Goal: Task Accomplishment & Management: Use online tool/utility

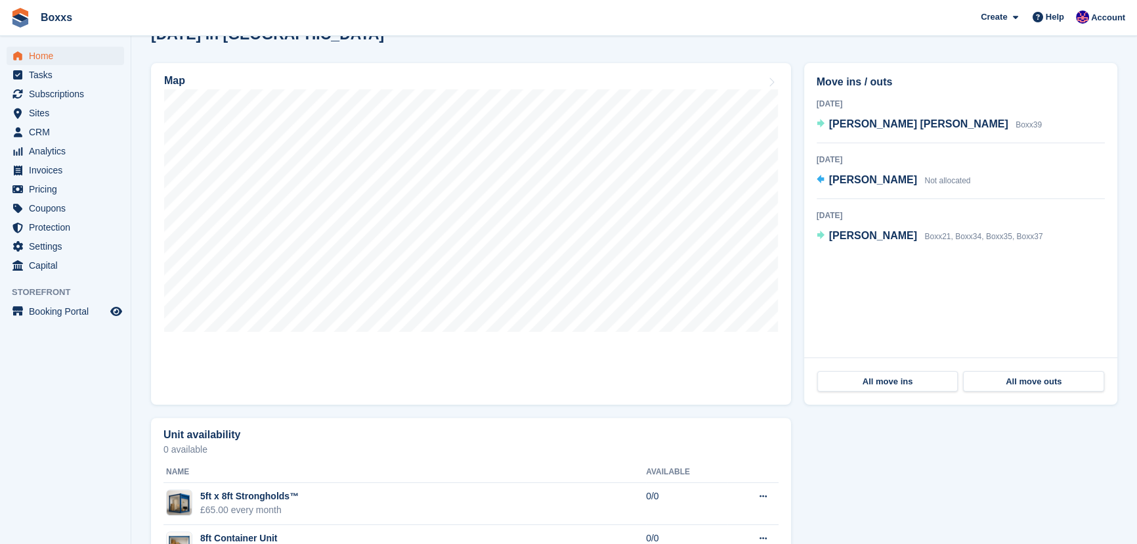
scroll to position [418, 0]
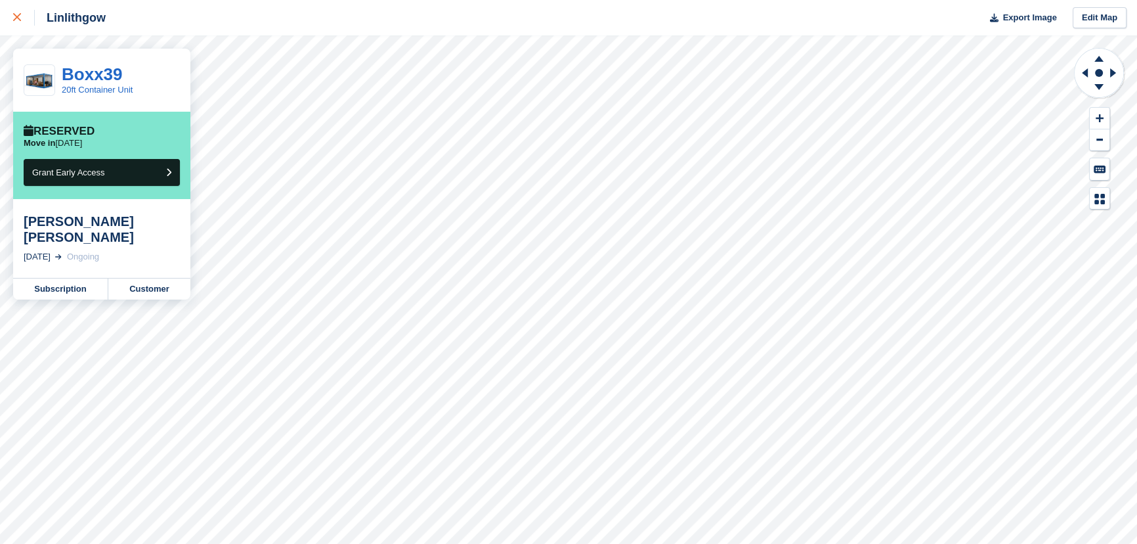
click at [18, 14] on icon at bounding box center [17, 17] width 8 height 8
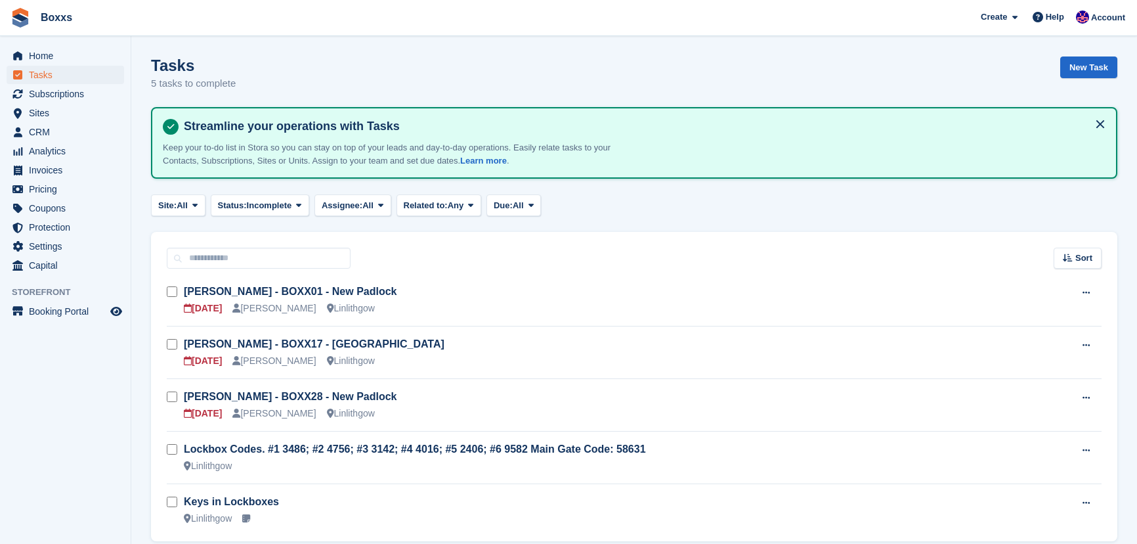
scroll to position [52, 0]
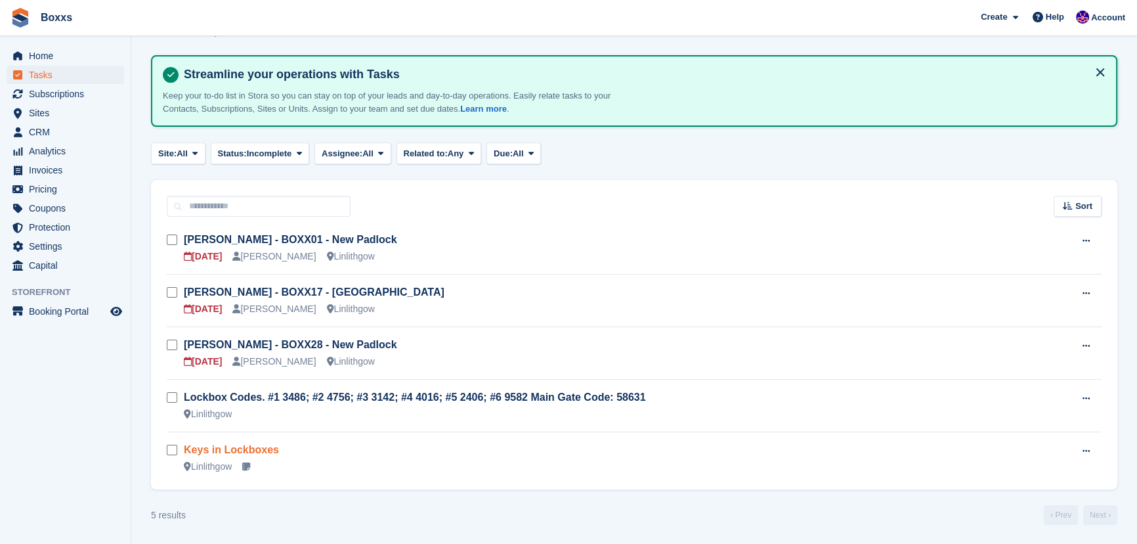
click at [241, 447] on link "Keys in Lockboxes" at bounding box center [231, 449] width 95 height 11
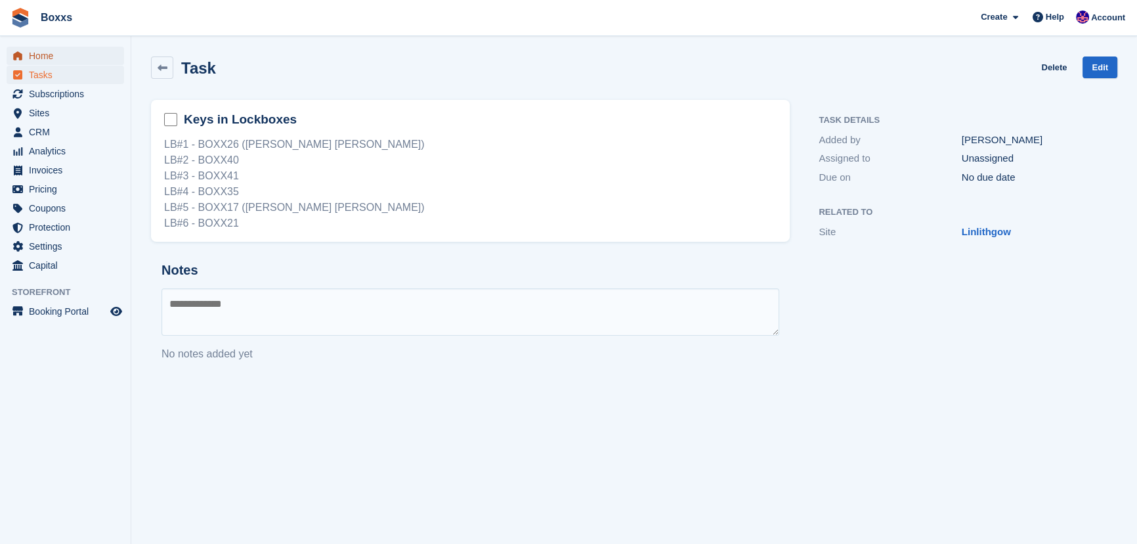
click at [39, 55] on span "Home" at bounding box center [68, 56] width 79 height 18
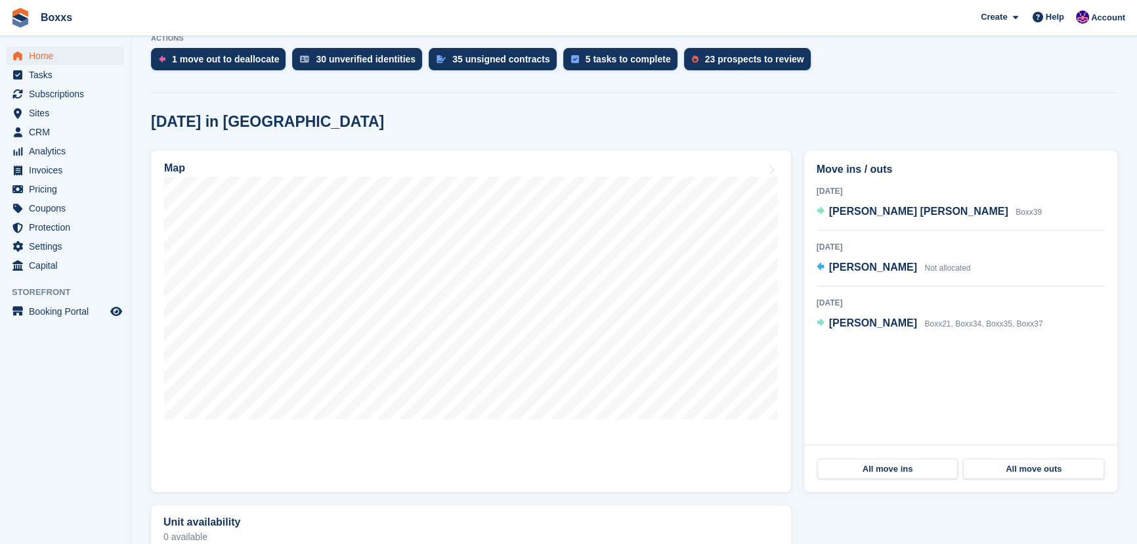
scroll to position [298, 0]
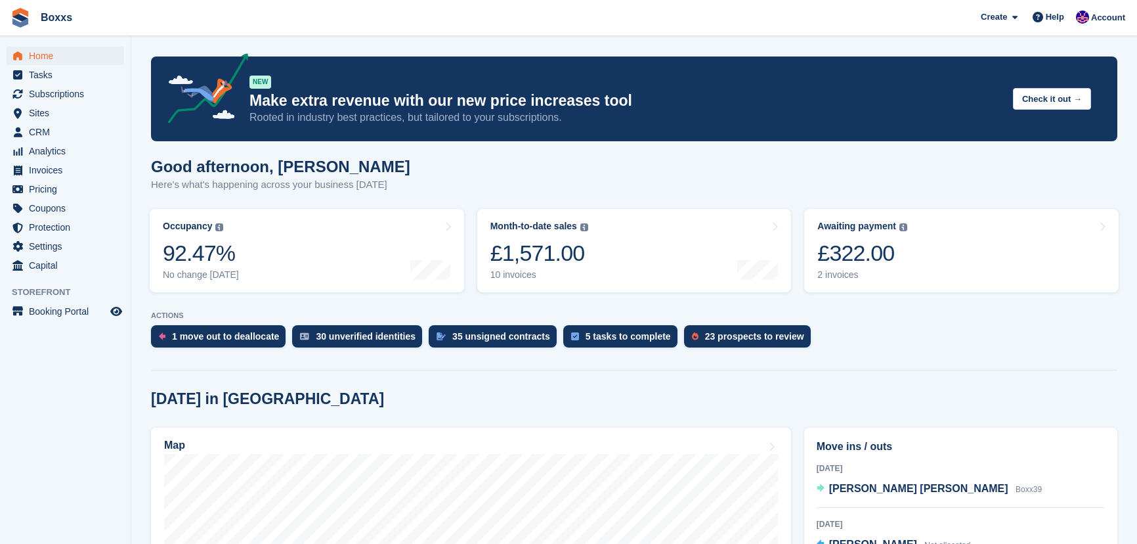
scroll to position [298, 0]
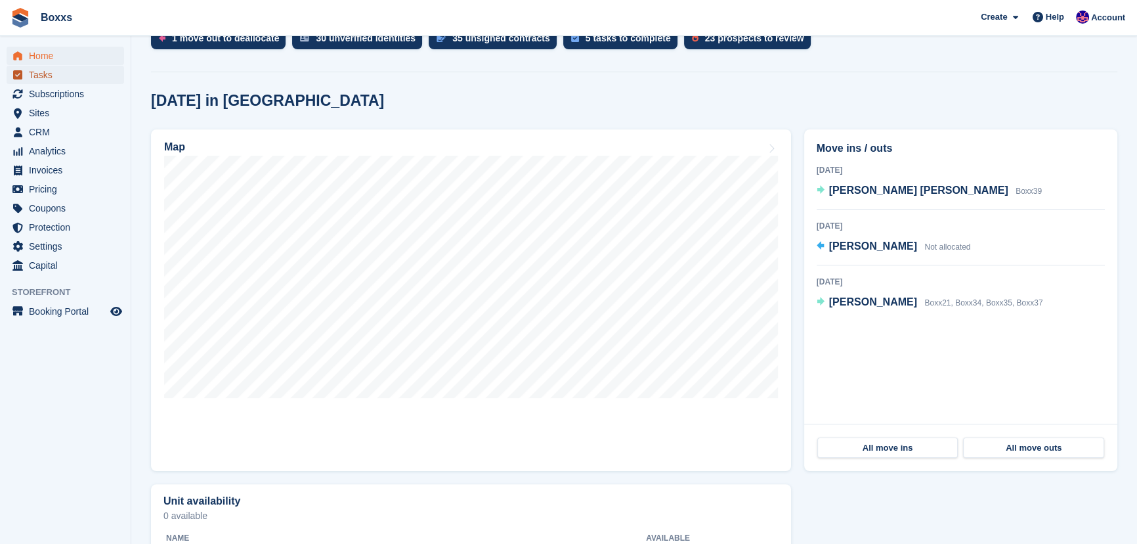
click at [46, 72] on span "Tasks" at bounding box center [68, 75] width 79 height 18
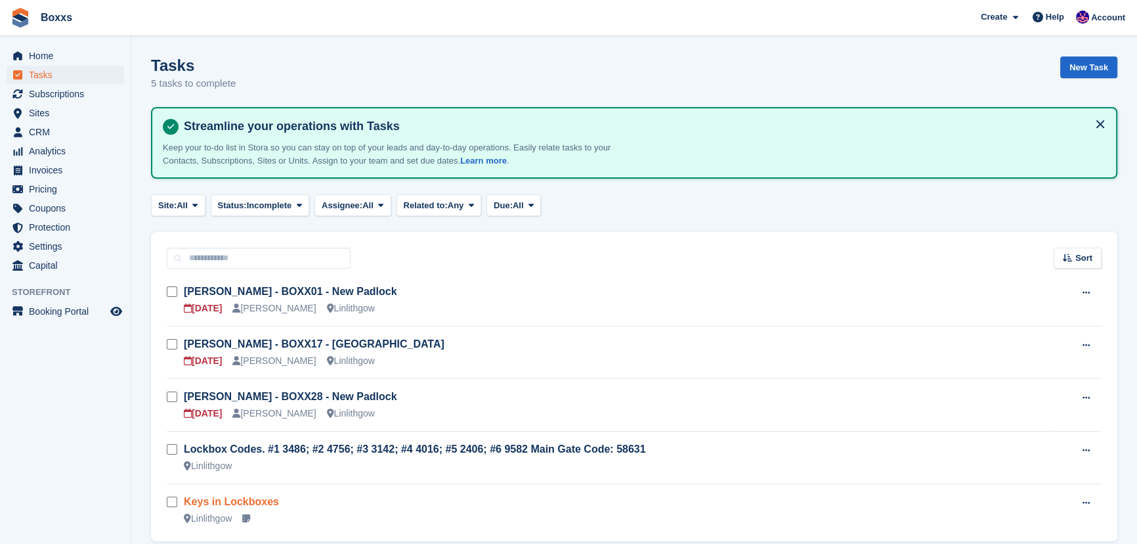
click at [236, 499] on link "Keys in Lockboxes" at bounding box center [231, 501] width 95 height 11
